Goal: Task Accomplishment & Management: Manage account settings

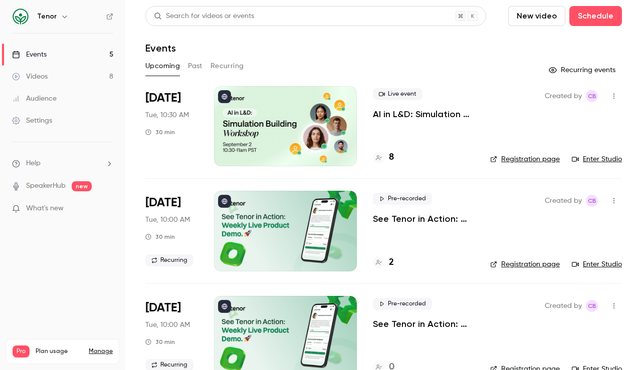
click at [53, 128] on link "Settings" at bounding box center [62, 121] width 125 height 22
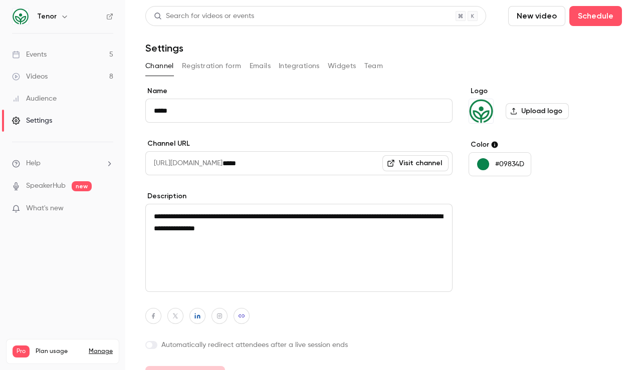
click at [367, 67] on button "Team" at bounding box center [373, 66] width 19 height 16
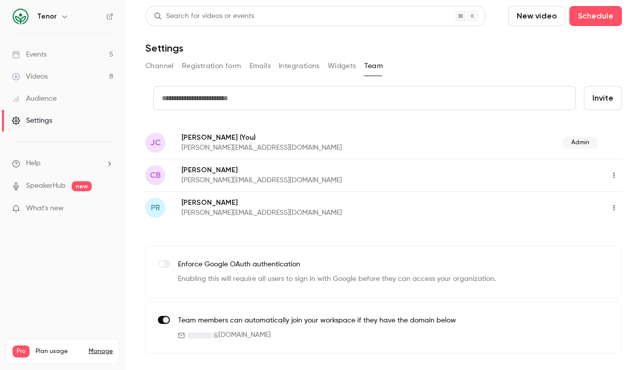
click at [523, 180] on button "button" at bounding box center [614, 175] width 16 height 16
click at [523, 200] on div "Assign admin role" at bounding box center [587, 201] width 76 height 10
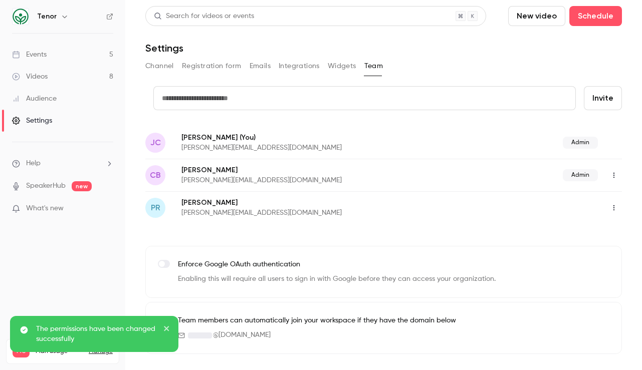
click at [523, 201] on button "button" at bounding box center [614, 208] width 16 height 16
click at [523, 258] on div "Delete member" at bounding box center [587, 259] width 76 height 10
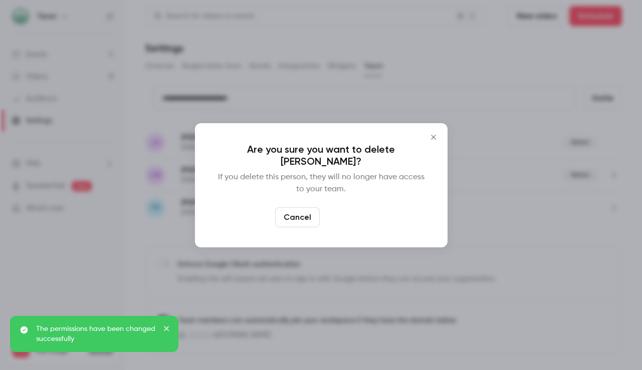
click at [360, 215] on button "Delete" at bounding box center [345, 217] width 43 height 20
